Goal: Task Accomplishment & Management: Use online tool/utility

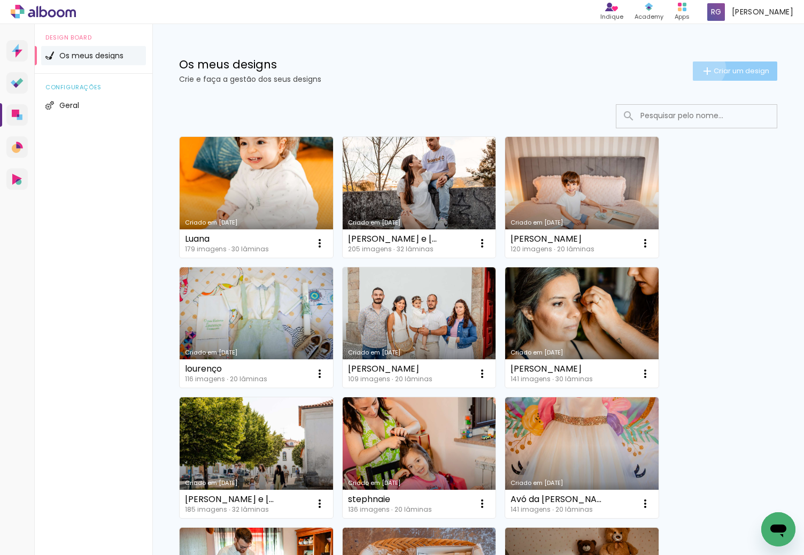
click at [701, 68] on iron-icon at bounding box center [707, 71] width 13 height 13
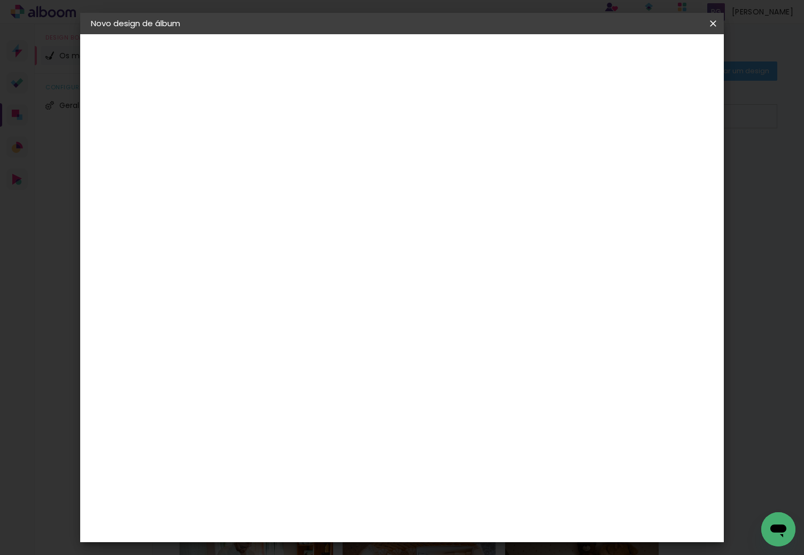
click at [266, 141] on input at bounding box center [266, 143] width 0 height 17
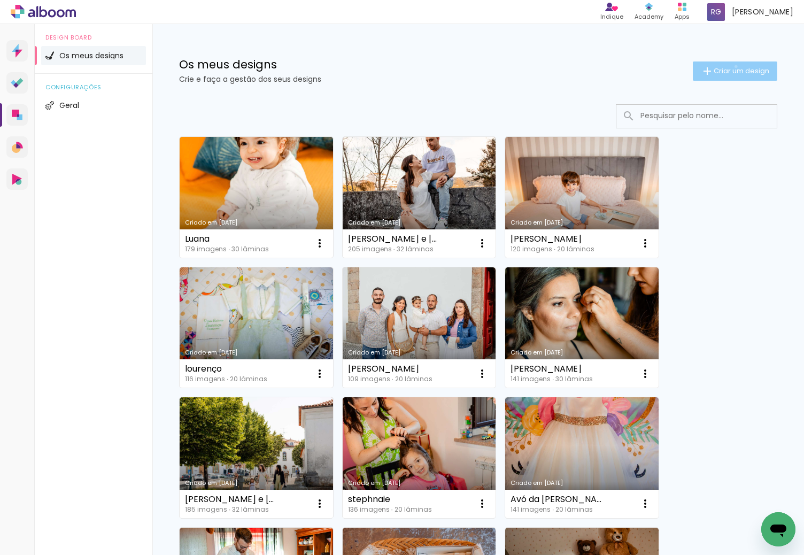
click at [726, 67] on span "Criar um design" at bounding box center [742, 70] width 56 height 7
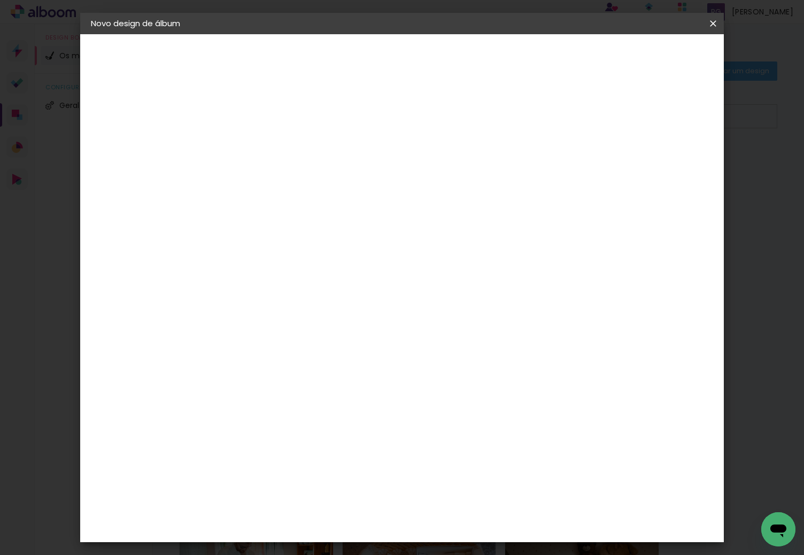
click at [266, 144] on input at bounding box center [266, 143] width 0 height 17
type input "DUARTE"
type paper-input "DUARTE"
click at [375, 60] on paper-button "Avançar" at bounding box center [349, 57] width 52 height 18
click at [328, 237] on div "DreambooksPro" at bounding box center [294, 241] width 70 height 9
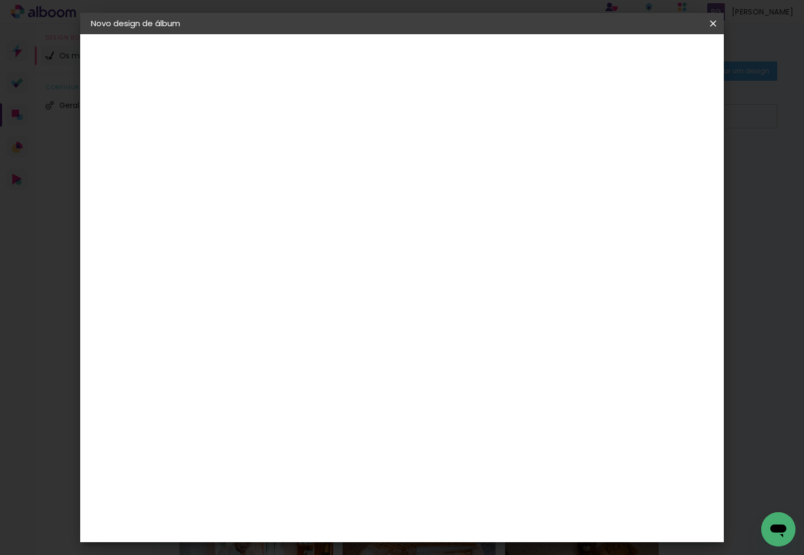
click at [0, 0] on slot "Avançar" at bounding box center [0, 0] width 0 height 0
click at [320, 195] on div at bounding box center [293, 195] width 55 height 1
click at [438, 184] on paper-item "Álbum" at bounding box center [472, 177] width 214 height 21
type input "Álbum"
click at [338, 357] on span "38 × 25" at bounding box center [313, 368] width 50 height 22
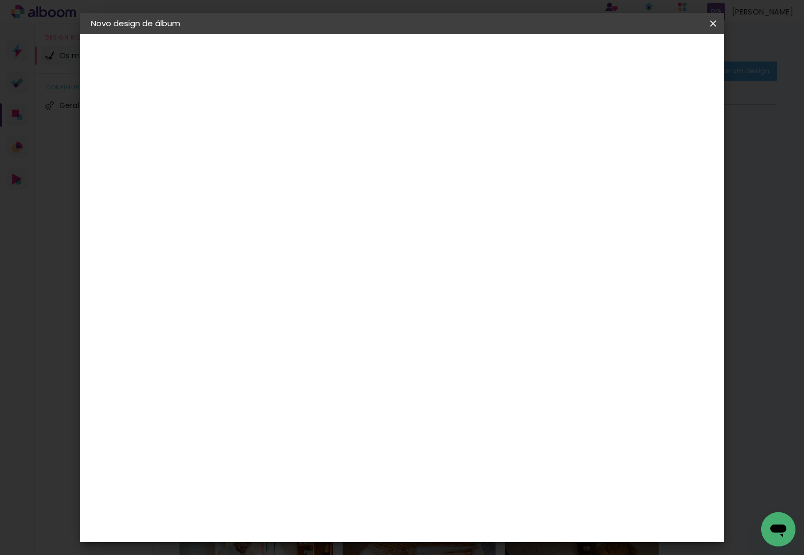
click at [0, 0] on slot "Avançar" at bounding box center [0, 0] width 0 height 0
click at [646, 55] on span "Iniciar design" at bounding box center [621, 56] width 49 height 7
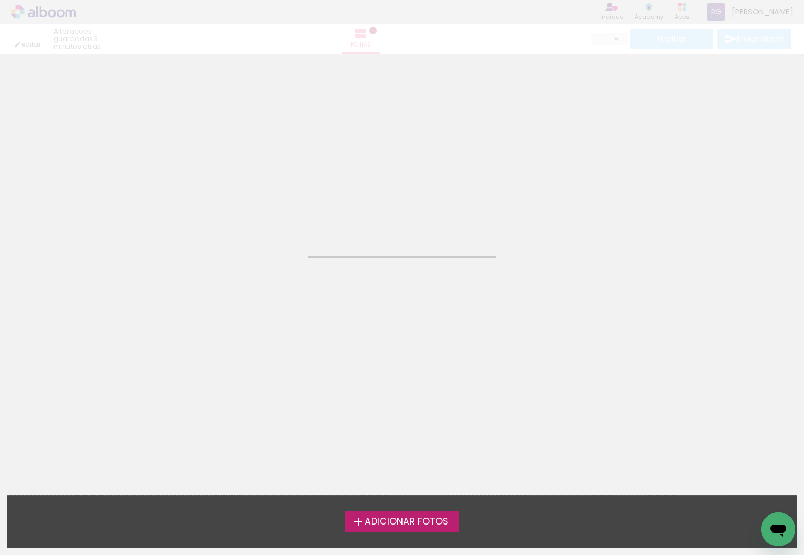
click at [418, 519] on span "Adicionar Fotos" at bounding box center [407, 522] width 84 height 10
click at [0, 0] on input "file" at bounding box center [0, 0] width 0 height 0
